Goal: Communication & Community: Connect with others

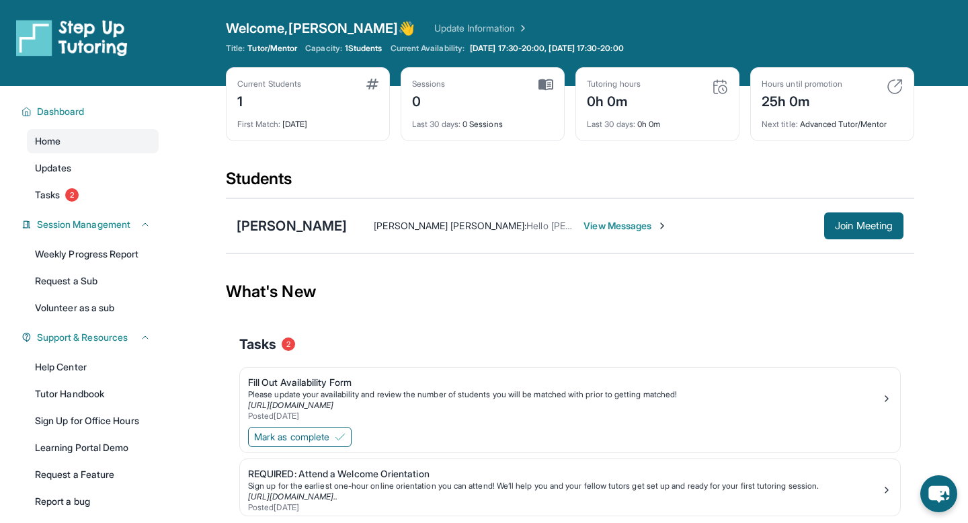
click at [612, 227] on span "View Messages" at bounding box center [626, 225] width 84 height 13
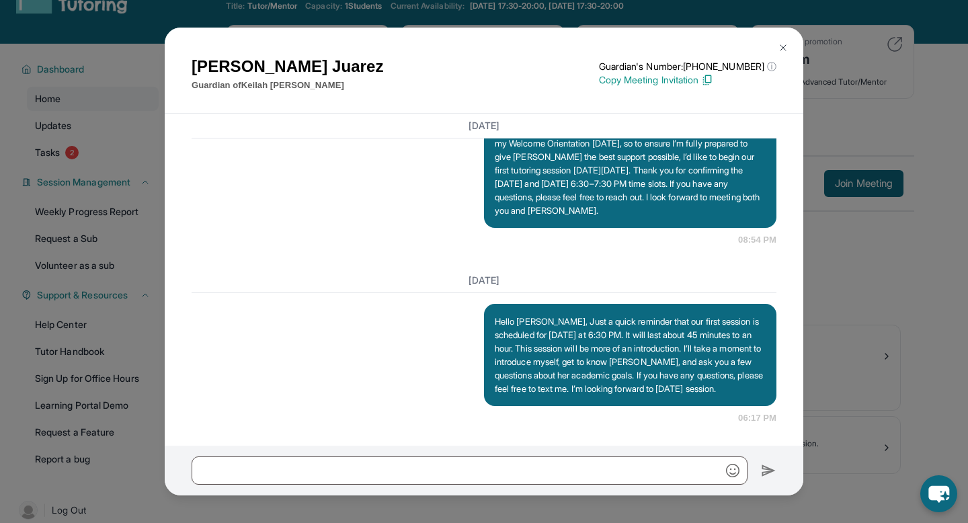
scroll to position [86, 0]
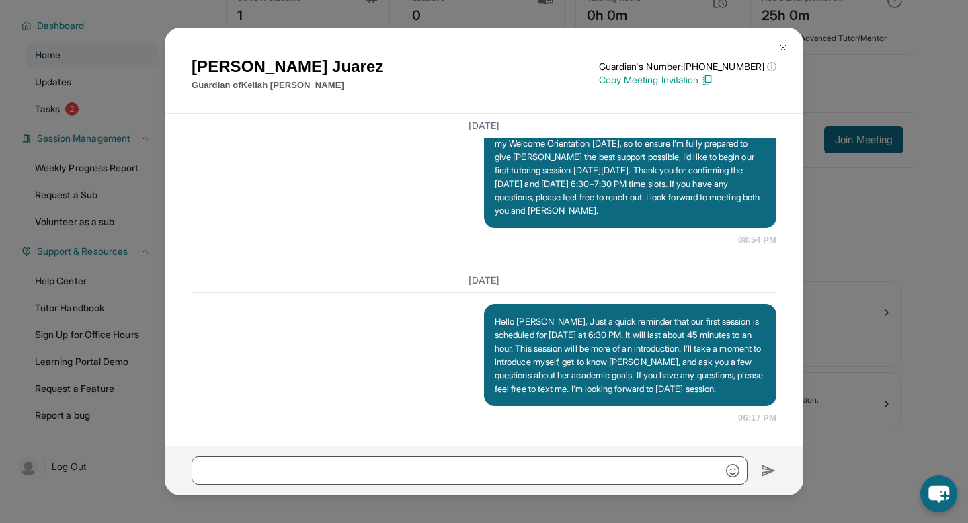
click at [785, 43] on img at bounding box center [783, 47] width 11 height 11
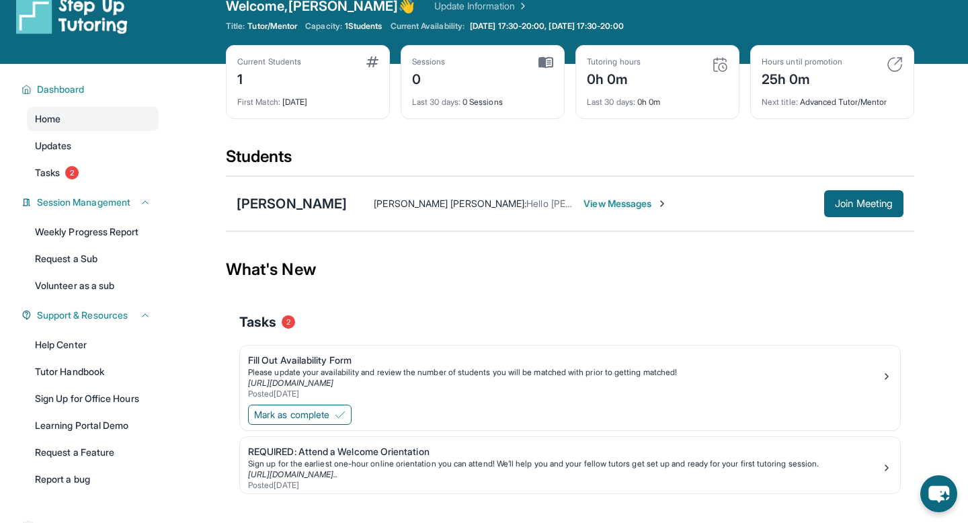
scroll to position [23, 0]
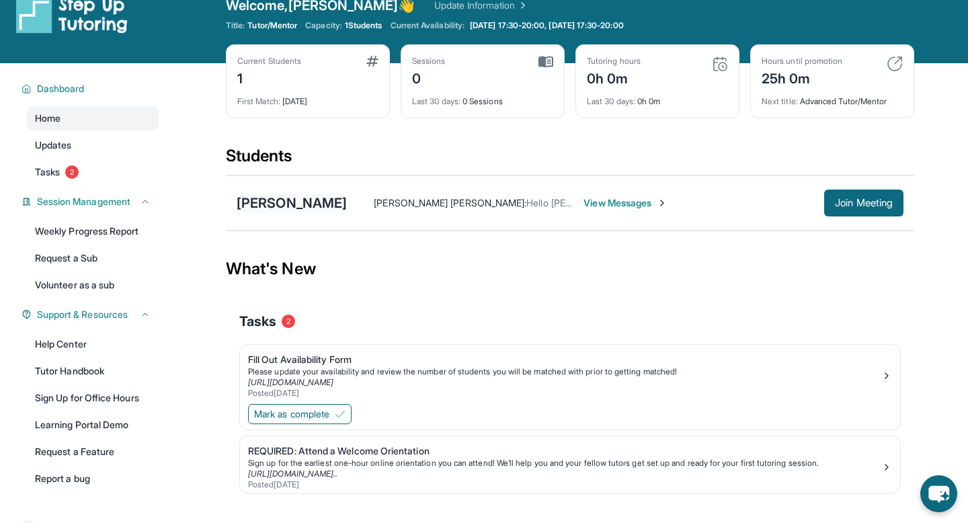
click at [253, 205] on div "[PERSON_NAME]" at bounding box center [292, 203] width 110 height 19
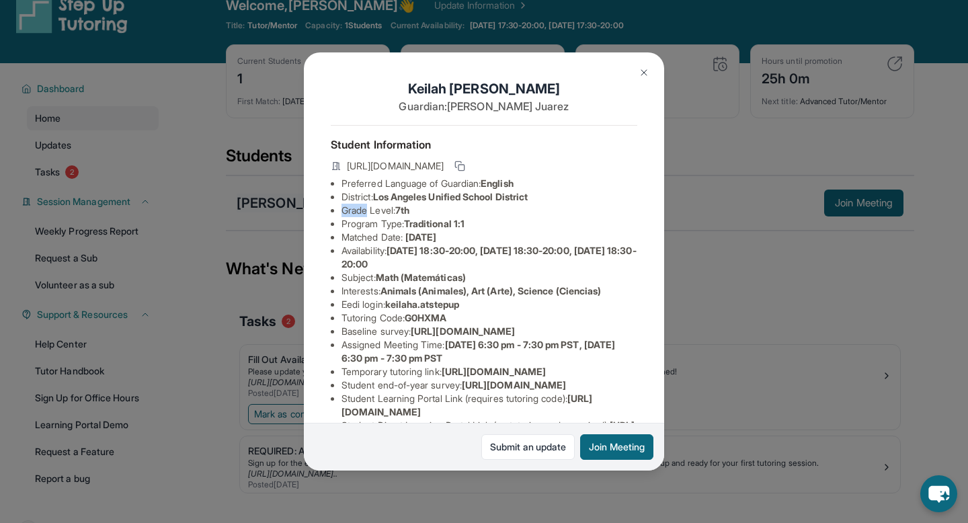
click at [253, 205] on div "[PERSON_NAME] Guardian: [PERSON_NAME] Student Information [URL][DOMAIN_NAME] Pr…" at bounding box center [484, 261] width 968 height 523
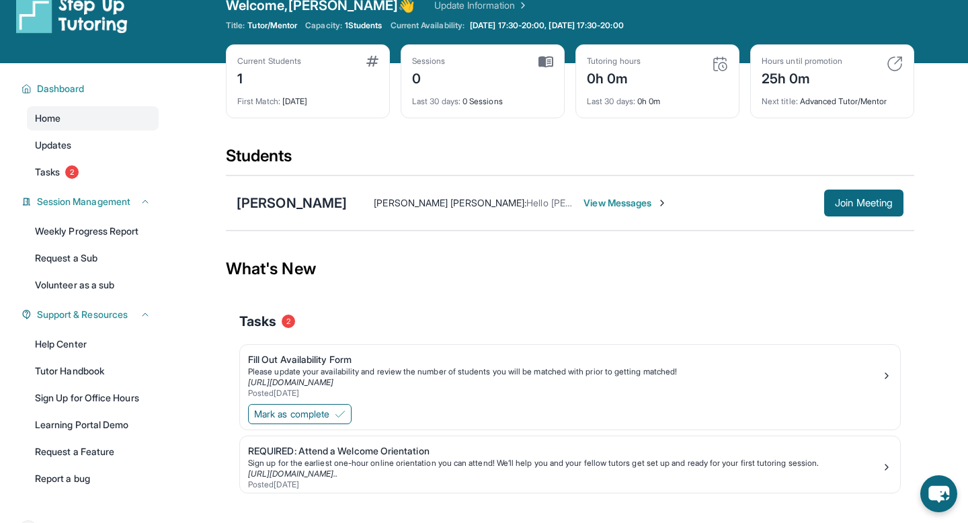
click at [436, 322] on div "Tasks 2" at bounding box center [570, 321] width 662 height 19
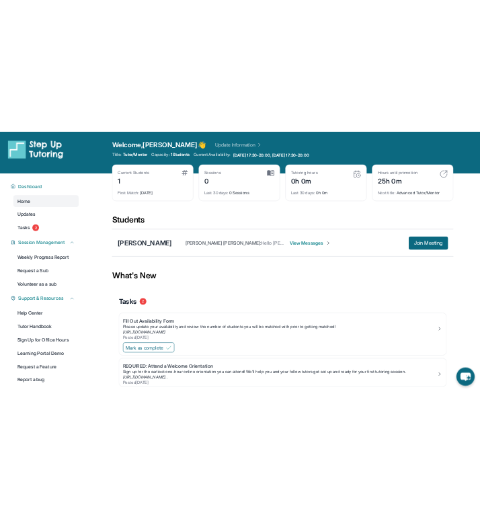
scroll to position [0, 0]
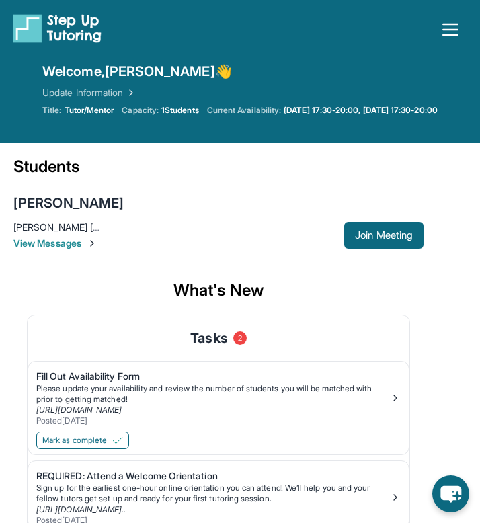
click at [278, 238] on span "View Messages" at bounding box center [178, 243] width 331 height 13
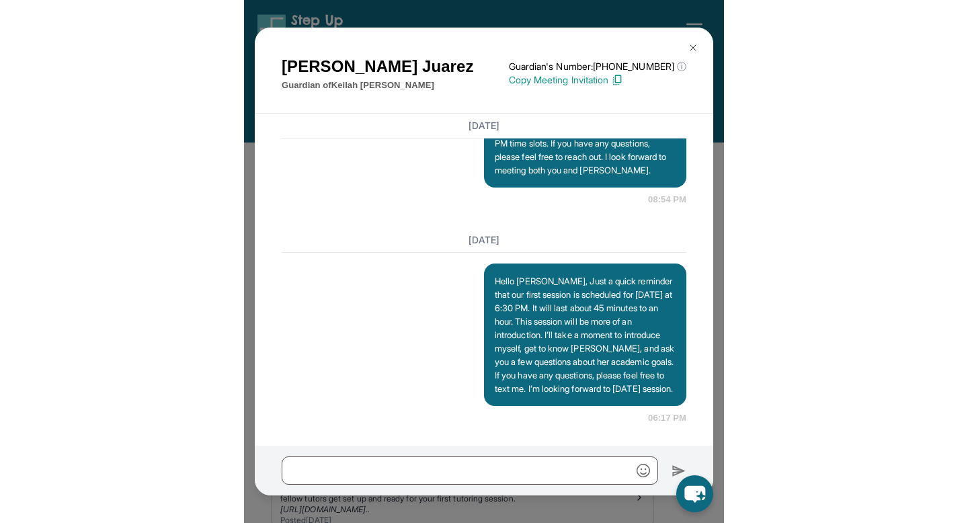
scroll to position [1508, 0]
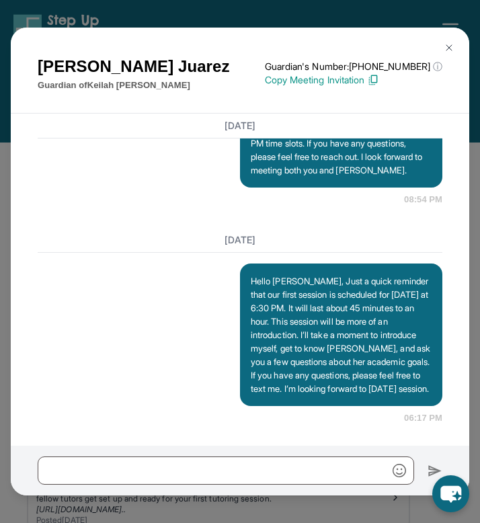
click at [449, 48] on img at bounding box center [449, 47] width 11 height 11
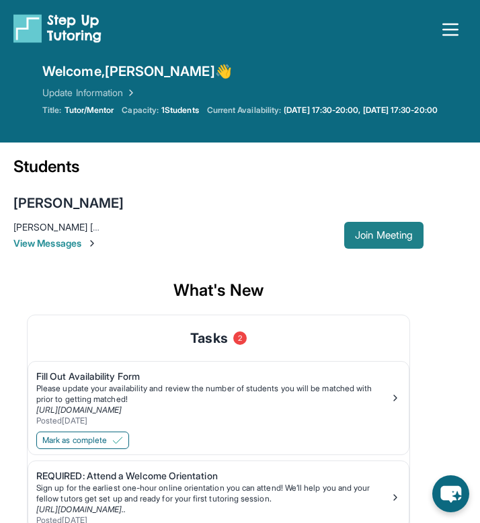
click at [364, 228] on button "Join Meeting" at bounding box center [383, 235] width 79 height 27
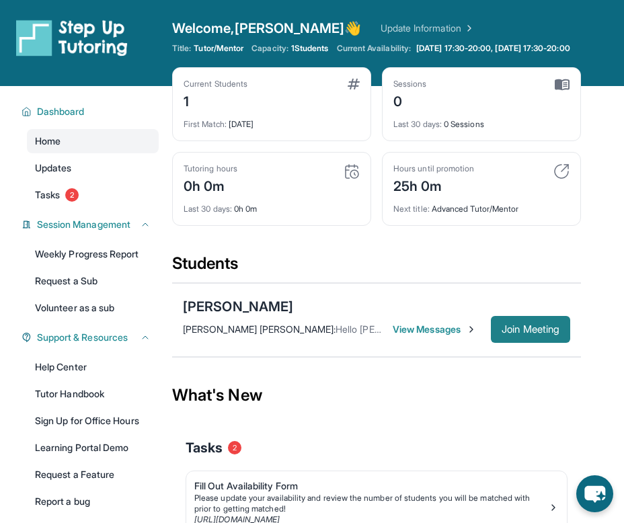
click at [509, 325] on span "Join Meeting" at bounding box center [531, 329] width 58 height 8
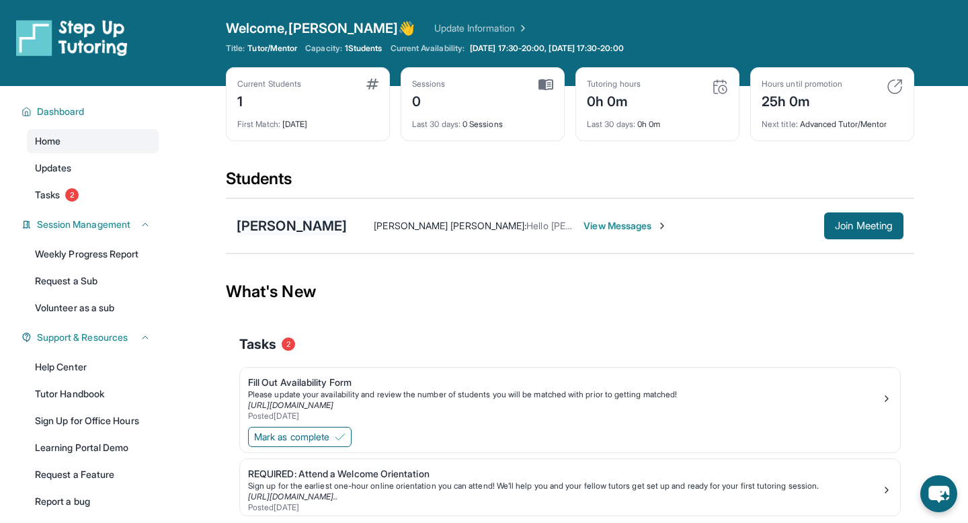
click at [296, 223] on div "[PERSON_NAME]" at bounding box center [292, 225] width 110 height 19
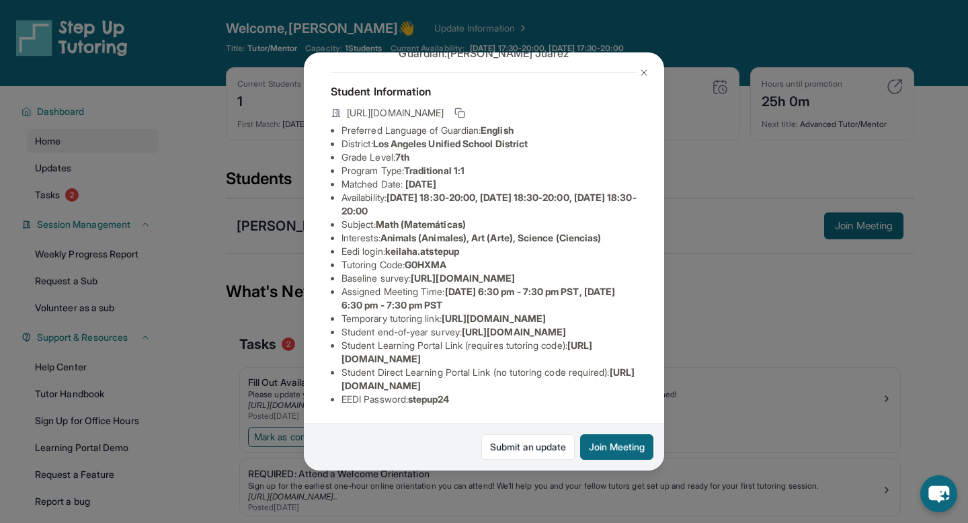
scroll to position [173, 0]
drag, startPoint x: 340, startPoint y: 399, endPoint x: 360, endPoint y: 400, distance: 20.2
click at [360, 400] on ul "Preferred Language of Guardian: English District: [GEOGRAPHIC_DATA] Unified Sch…" at bounding box center [484, 265] width 307 height 282
drag, startPoint x: 362, startPoint y: 400, endPoint x: 340, endPoint y: 395, distance: 22.8
click at [340, 395] on ul "Preferred Language of Guardian: English District: [GEOGRAPHIC_DATA] Unified Sch…" at bounding box center [484, 265] width 307 height 282
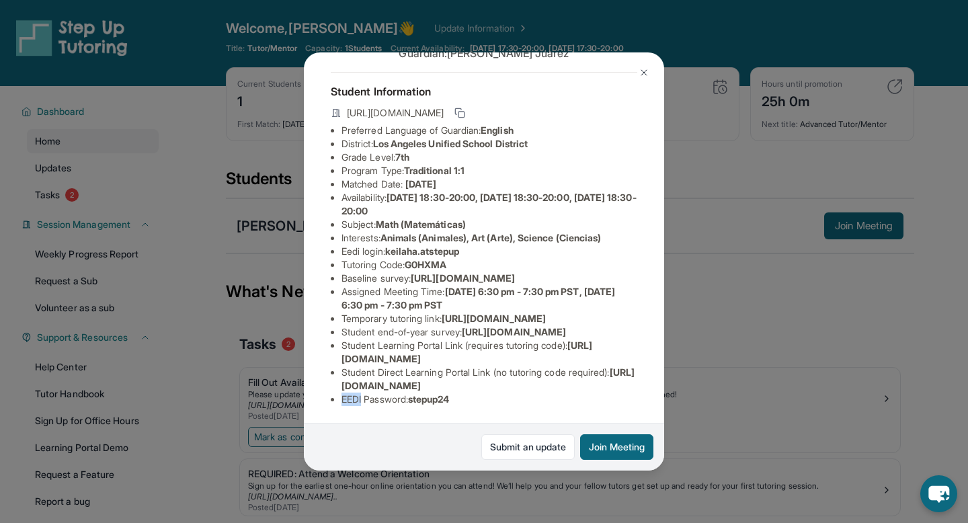
copy li "EEDI"
drag, startPoint x: 467, startPoint y: 195, endPoint x: 391, endPoint y: 194, distance: 76.0
click at [391, 245] on span "keilaha.atstepup" at bounding box center [422, 250] width 74 height 11
copy span "keilaha.atstepup"
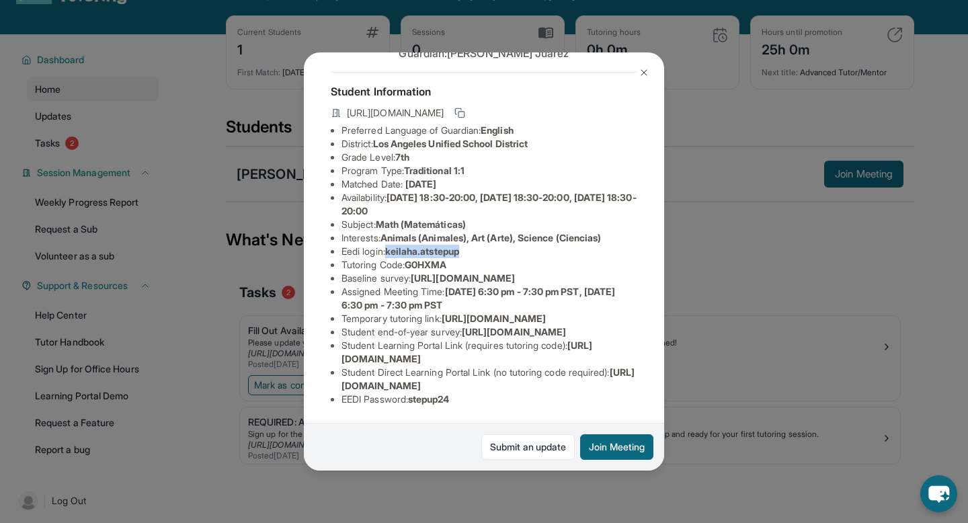
scroll to position [59, 0]
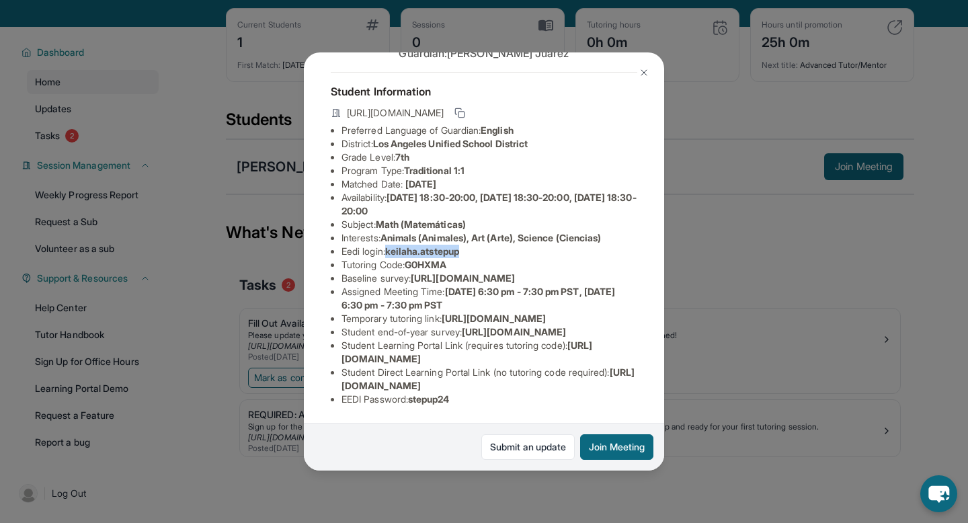
click at [643, 74] on img at bounding box center [644, 72] width 11 height 11
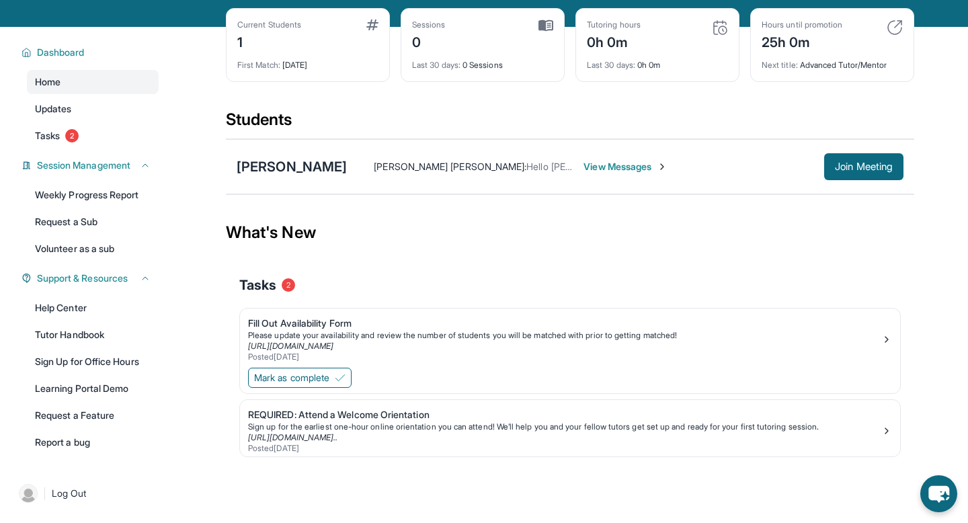
scroll to position [0, 0]
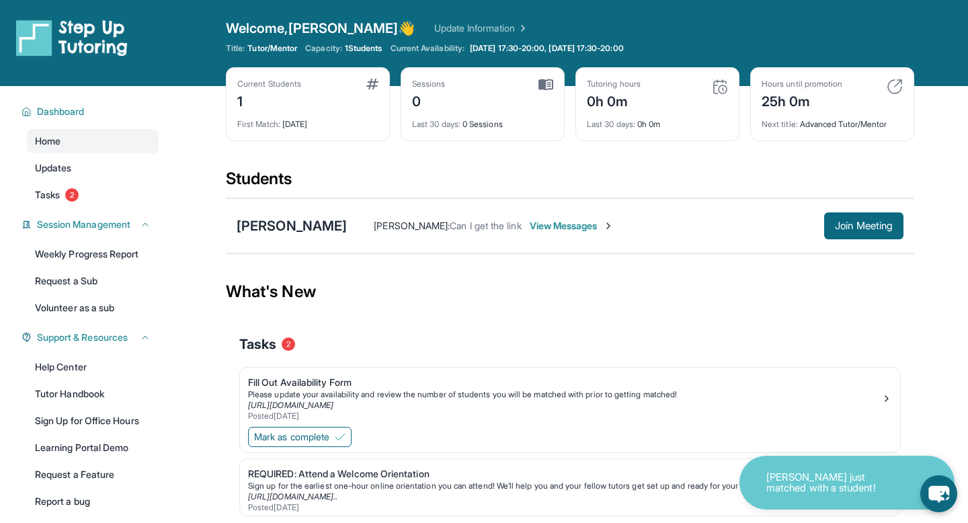
click at [548, 85] on img at bounding box center [546, 85] width 15 height 12
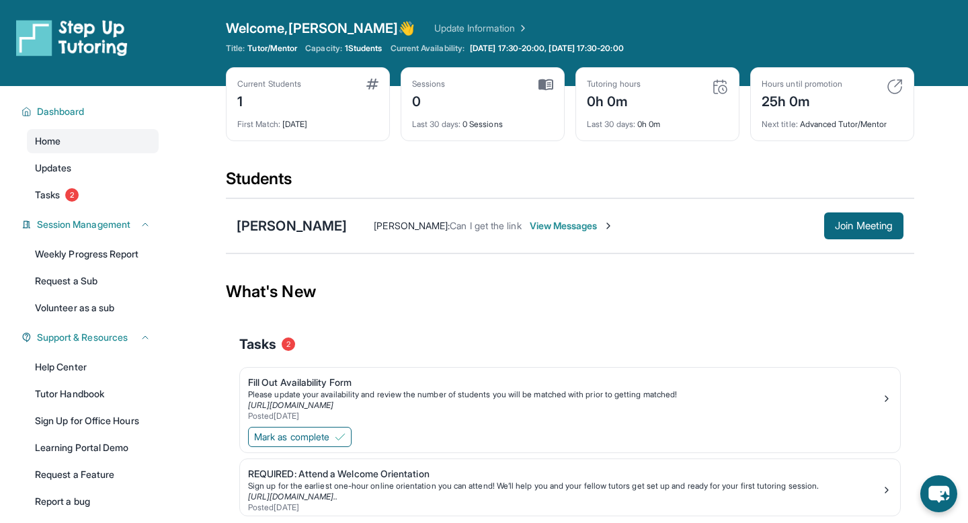
click at [548, 228] on span "View Messages" at bounding box center [572, 225] width 84 height 13
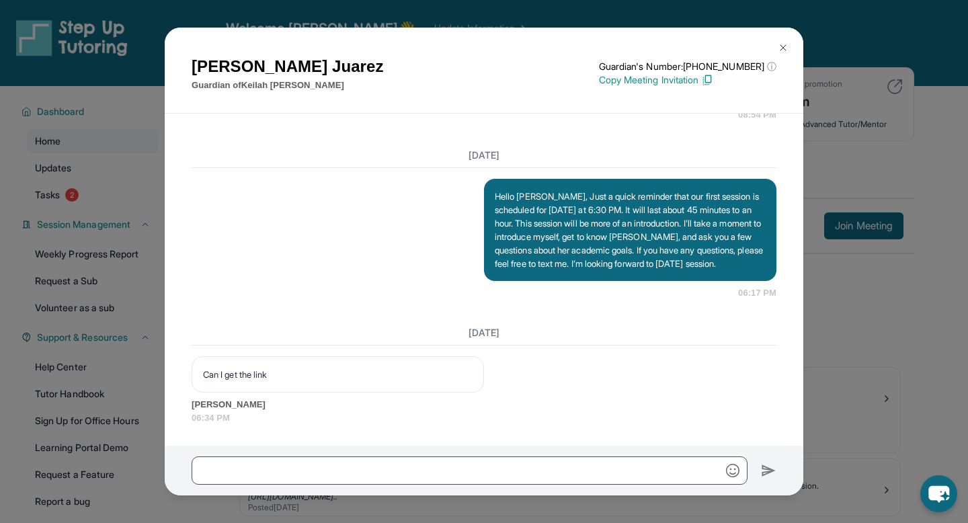
scroll to position [1283, 0]
click at [780, 48] on img at bounding box center [783, 47] width 11 height 11
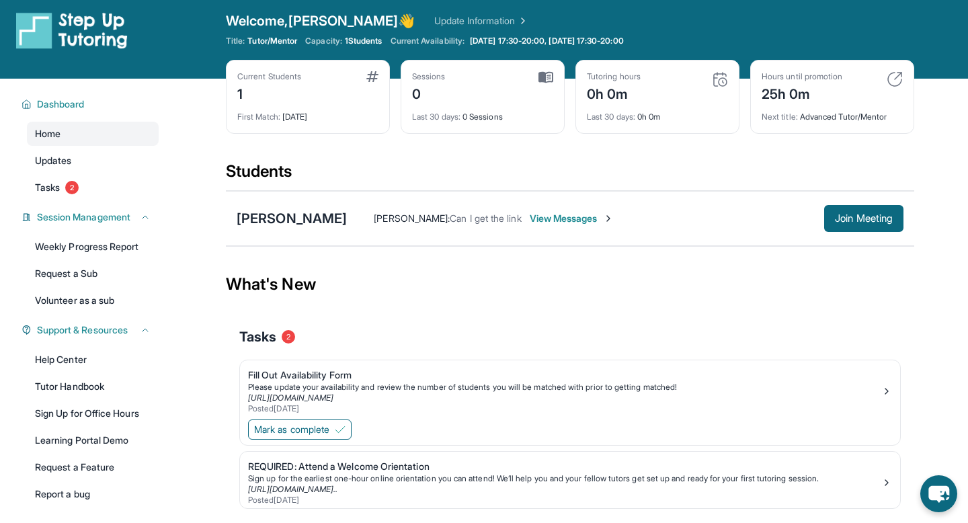
scroll to position [0, 0]
